Goal: Check status: Check status

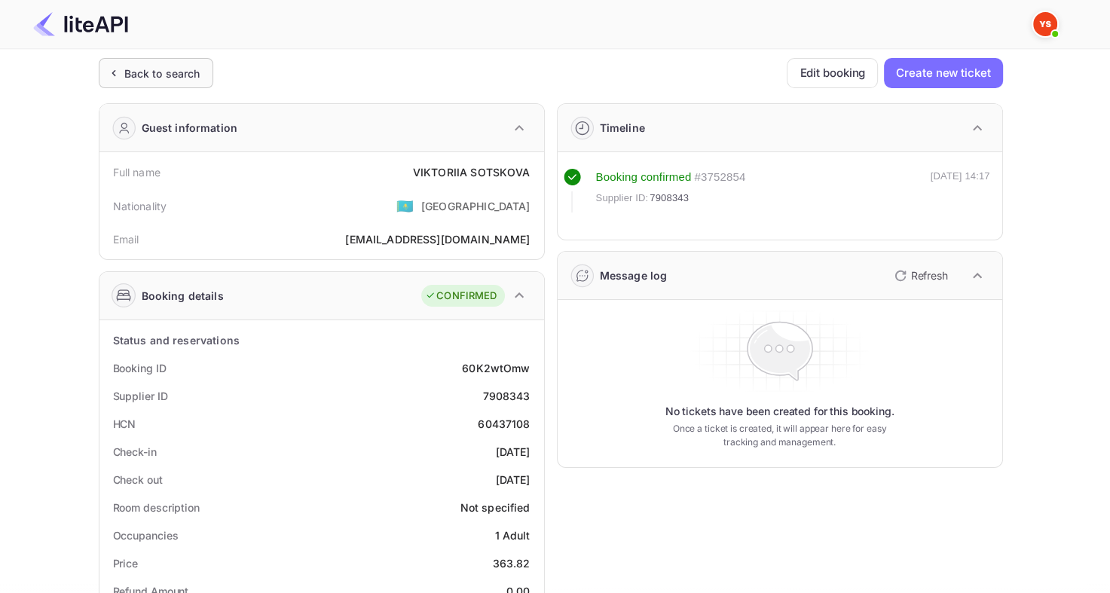
click at [124, 69] on div "Back to search" at bounding box center [162, 74] width 76 height 16
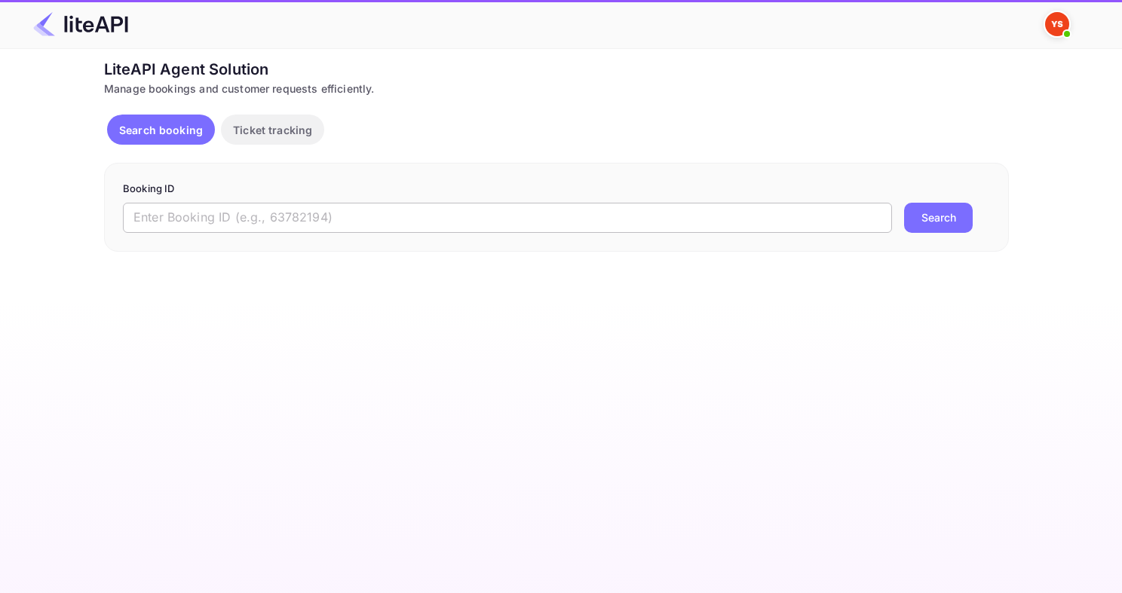
click at [309, 219] on input "text" at bounding box center [507, 218] width 769 height 30
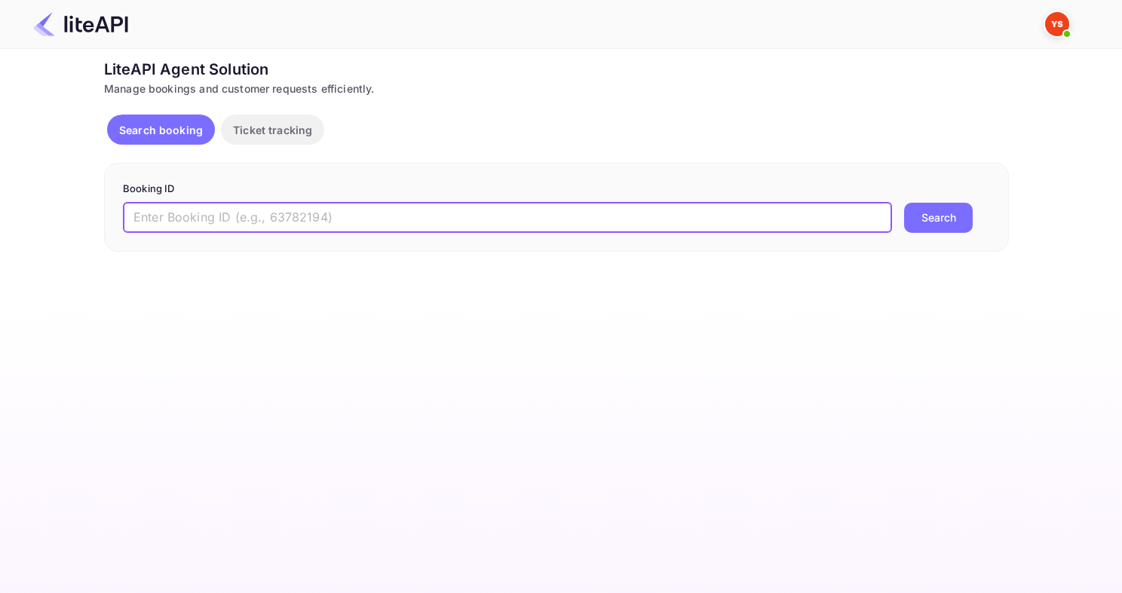
paste input "8650442"
type input "8650442"
click at [904, 203] on button "Search" at bounding box center [938, 218] width 69 height 30
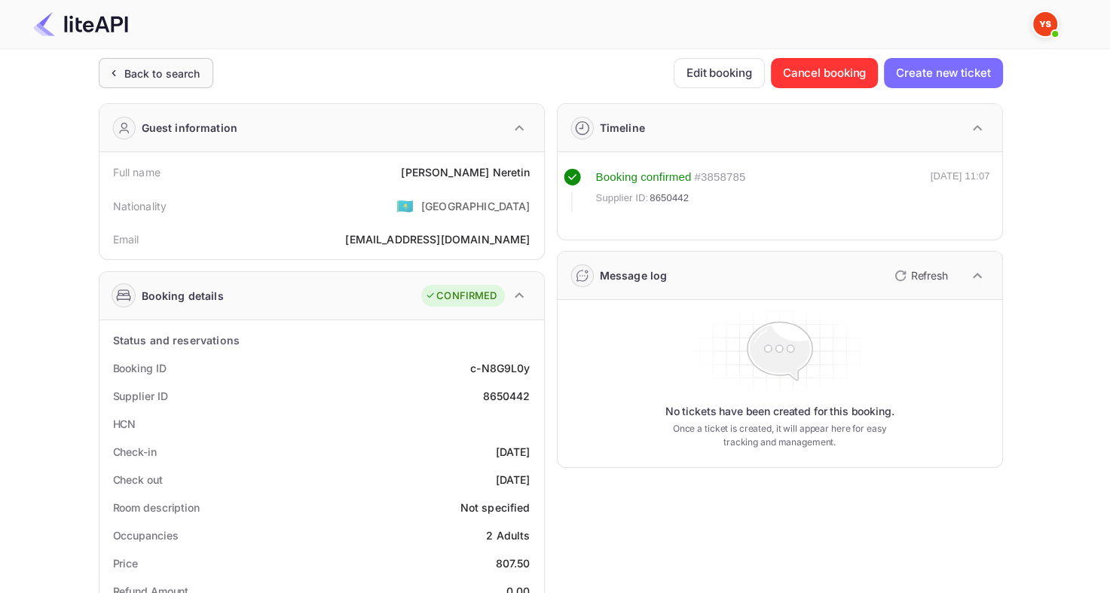
click at [160, 66] on div "Back to search" at bounding box center [162, 74] width 76 height 16
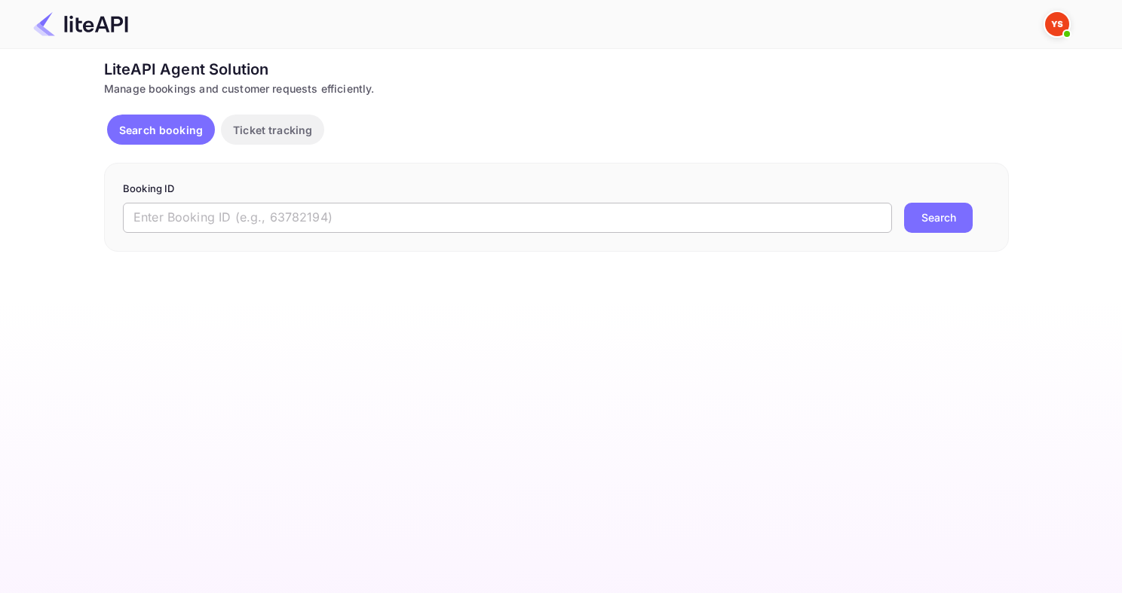
click at [334, 219] on input "text" at bounding box center [507, 218] width 769 height 30
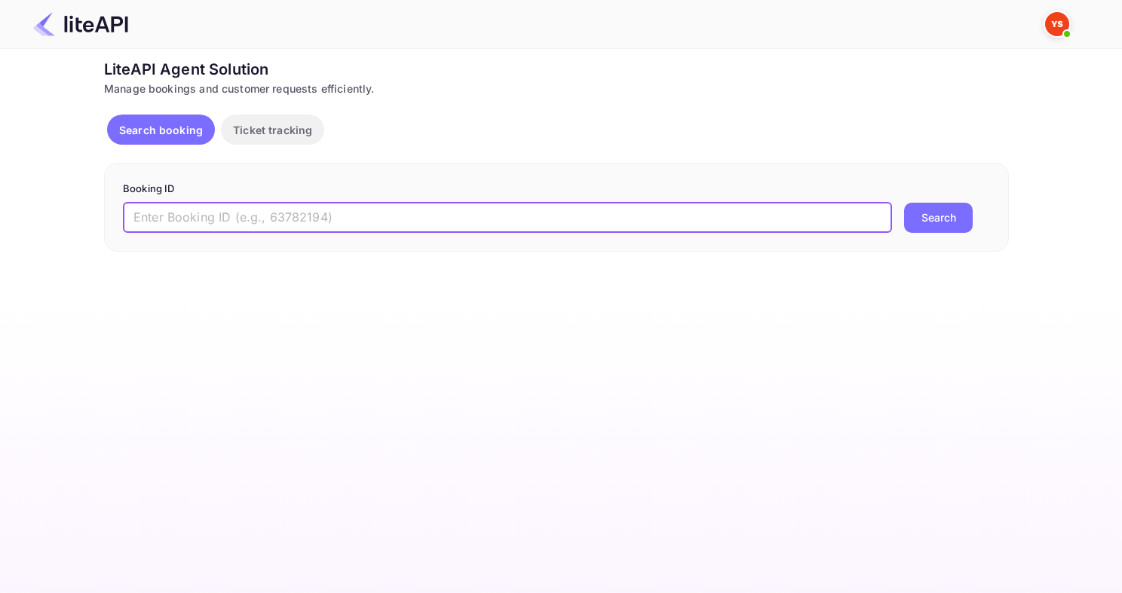
paste input "8426888"
type input "8426888"
click at [904, 203] on button "Search" at bounding box center [938, 218] width 69 height 30
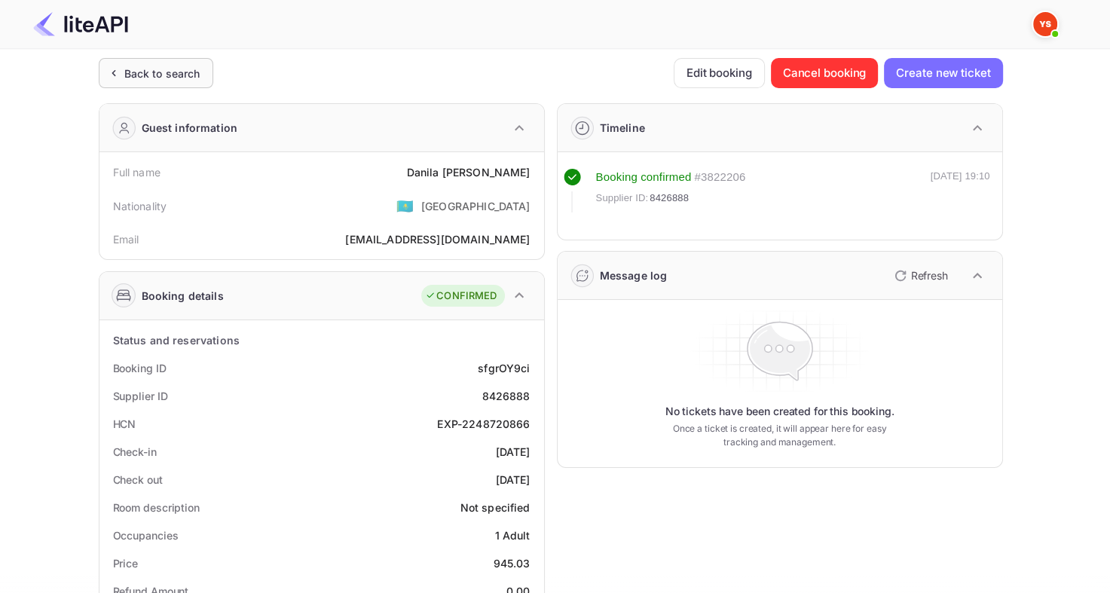
click at [123, 84] on div "Back to search" at bounding box center [156, 73] width 115 height 30
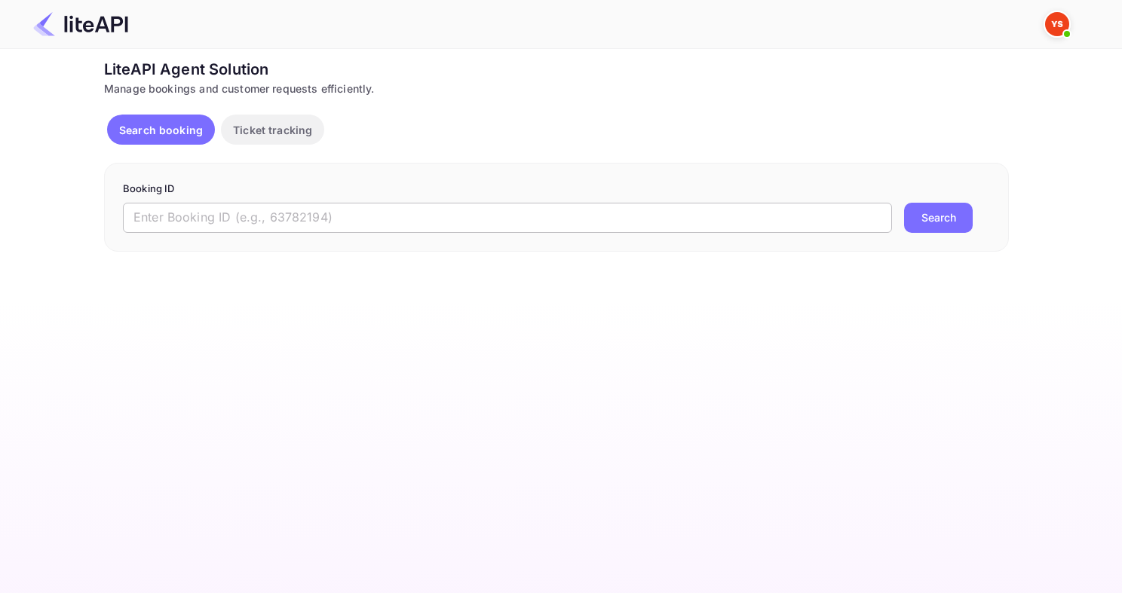
click at [243, 206] on input "text" at bounding box center [507, 218] width 769 height 30
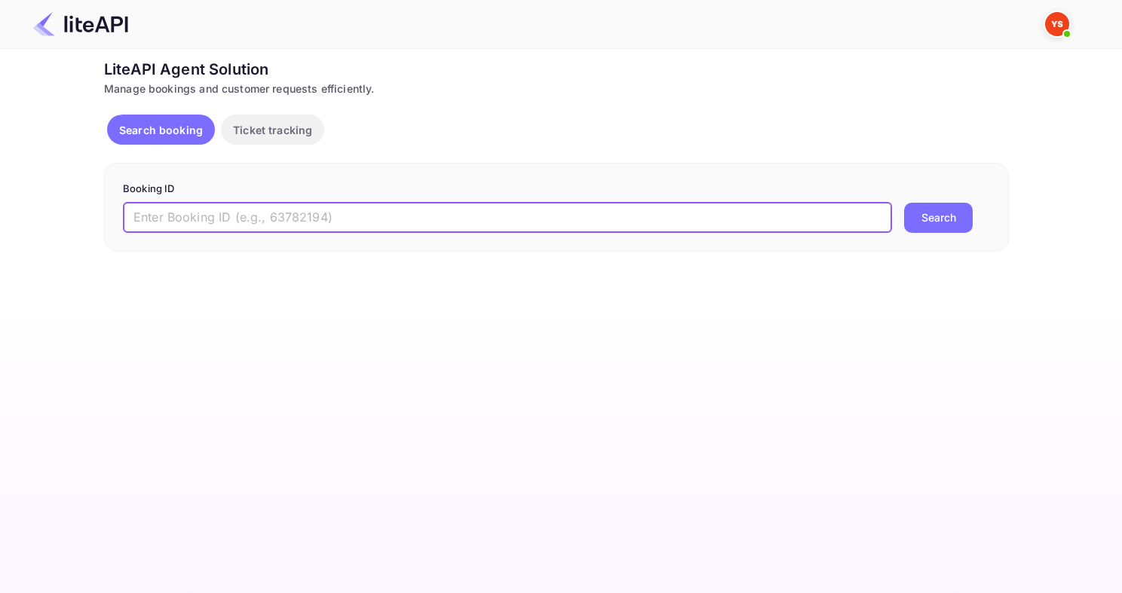
paste input "8496584"
type input "8496584"
click at [904, 203] on button "Search" at bounding box center [938, 218] width 69 height 30
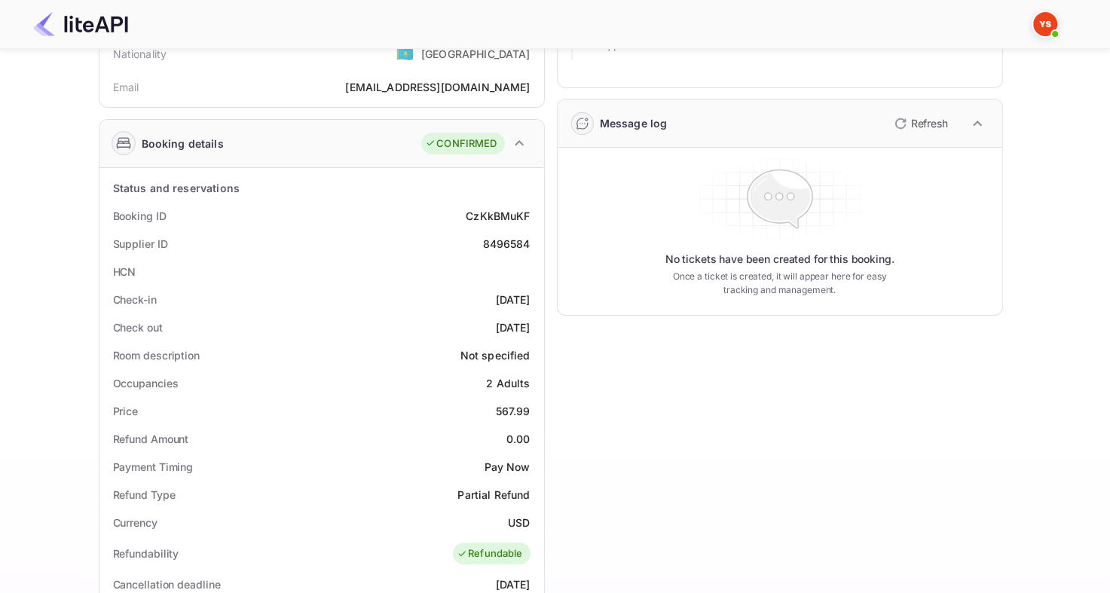
scroll to position [151, 0]
